Goal: Check status: Check status

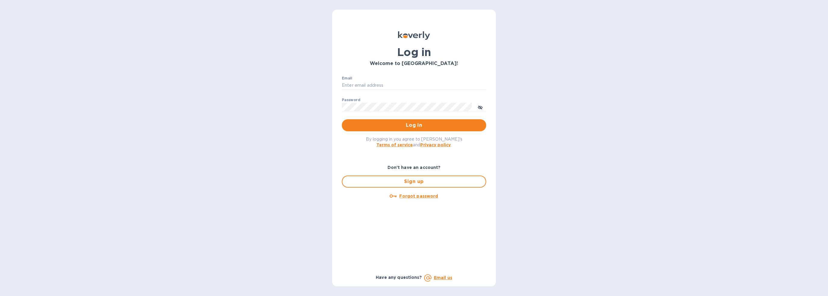
click at [378, 76] on div "Email ​" at bounding box center [414, 87] width 144 height 22
click at [378, 80] on div "Email ​" at bounding box center [414, 87] width 144 height 22
click at [379, 85] on input "Email" at bounding box center [414, 85] width 144 height 9
type input "joel@jmcbinc.com"
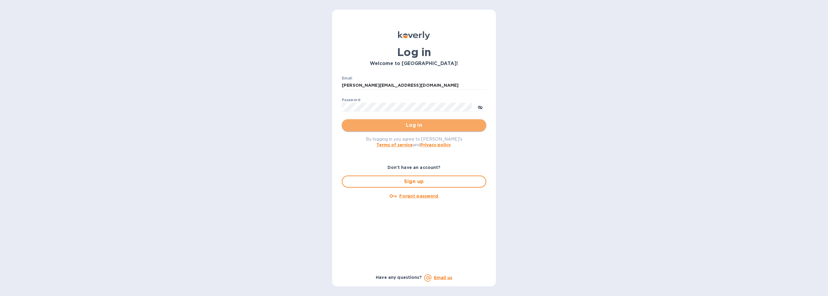
click at [377, 125] on span "Log in" at bounding box center [414, 125] width 135 height 7
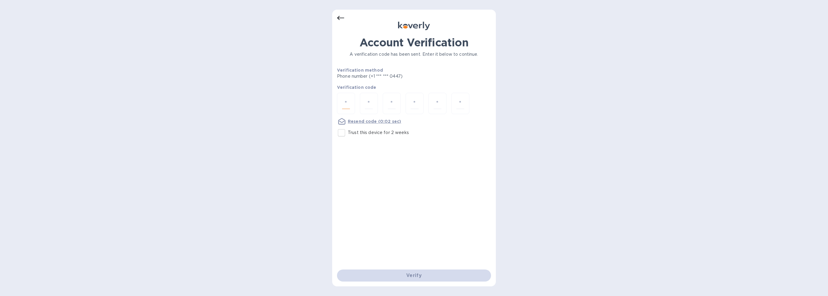
click at [345, 98] on input "number" at bounding box center [346, 103] width 8 height 11
paste input "4"
type input "4"
type input "3"
type input "8"
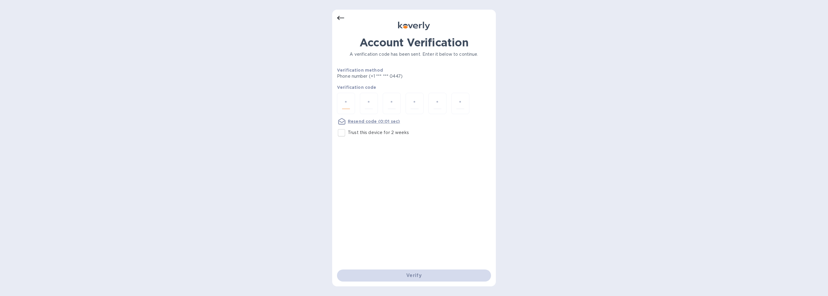
type input "2"
type input "9"
type input "2"
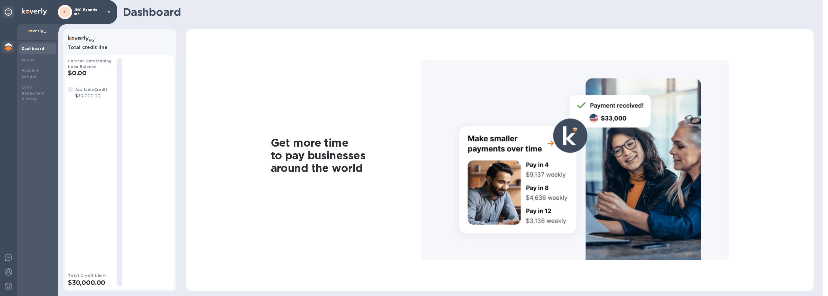
click at [89, 92] on b "Available Credit" at bounding box center [91, 89] width 32 height 5
click at [35, 57] on div "Loans" at bounding box center [38, 60] width 32 height 6
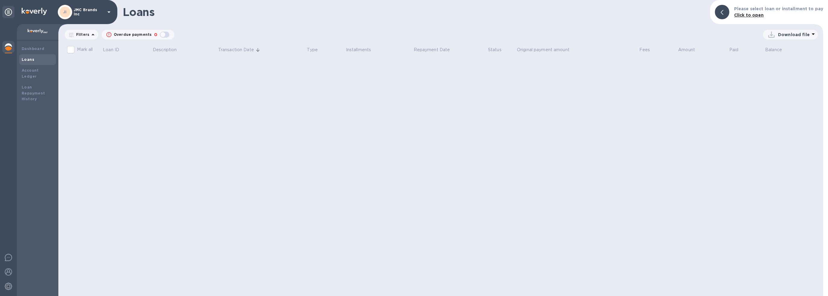
click at [755, 17] on b "Click to open" at bounding box center [749, 15] width 30 height 5
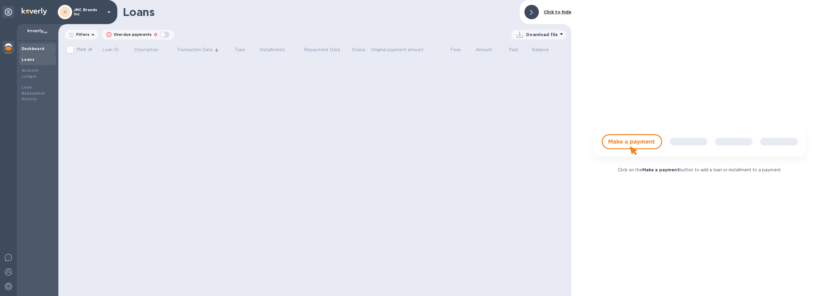
click at [40, 50] on b "Dashboard" at bounding box center [33, 48] width 23 height 5
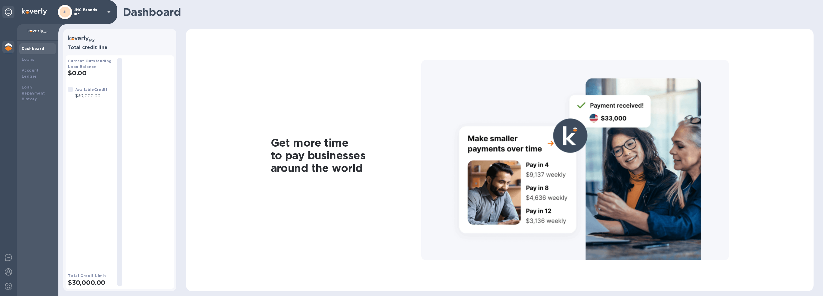
click at [10, 17] on div at bounding box center [8, 12] width 12 height 12
click at [10, 14] on icon at bounding box center [8, 11] width 7 height 7
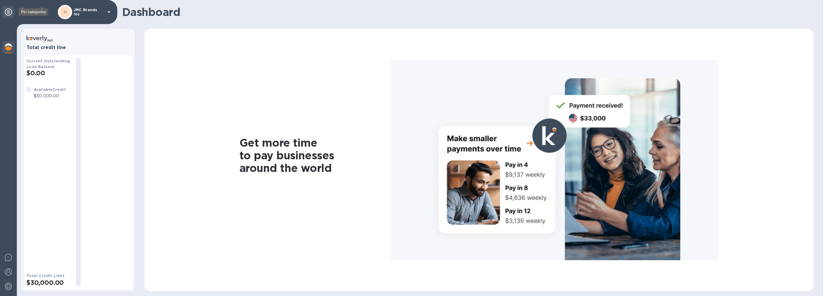
click at [8, 12] on icon at bounding box center [8, 11] width 7 height 7
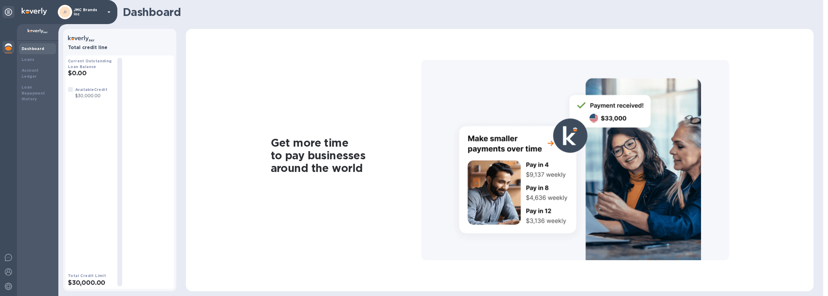
click at [80, 67] on b "Current Outstanding Loan Balance" at bounding box center [90, 64] width 44 height 10
click at [28, 58] on b "Loans" at bounding box center [28, 59] width 13 height 5
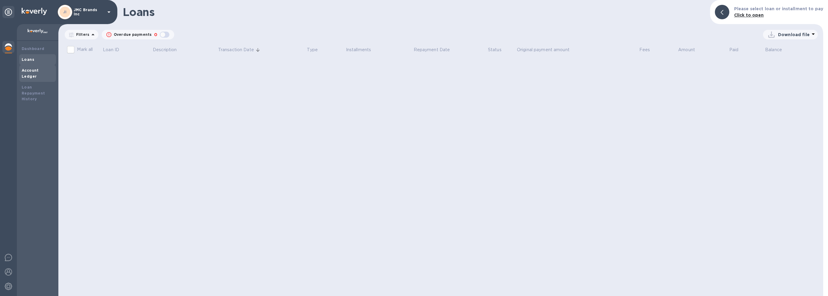
click at [46, 74] on div "Account Ledger" at bounding box center [37, 73] width 37 height 17
click at [42, 84] on div "Loan Repayment History" at bounding box center [38, 93] width 32 height 18
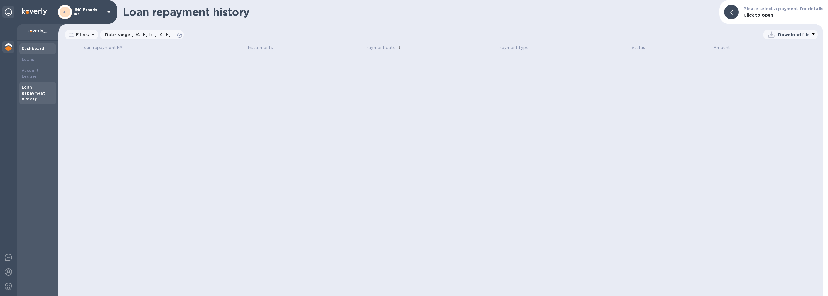
click at [43, 47] on div "Dashboard" at bounding box center [38, 49] width 32 height 6
